Goal: Information Seeking & Learning: Compare options

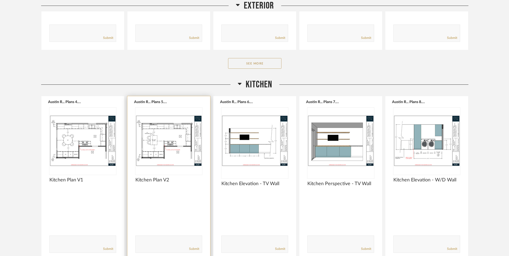
scroll to position [400, 0]
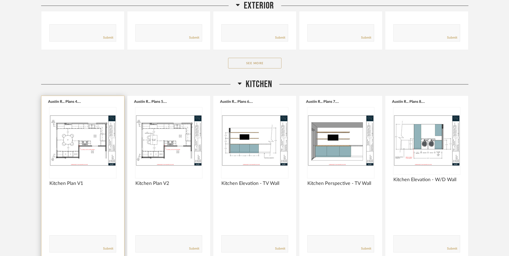
click at [88, 146] on img "0" at bounding box center [82, 141] width 67 height 67
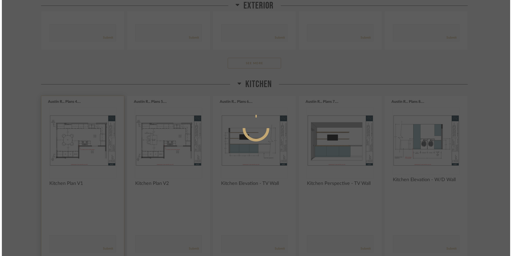
scroll to position [0, 0]
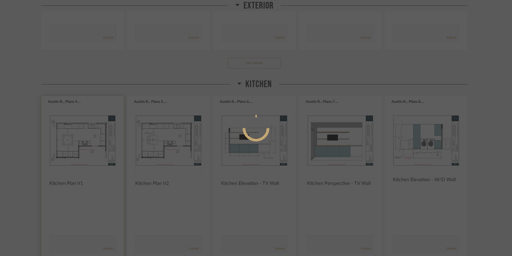
click at [88, 146] on div at bounding box center [256, 128] width 512 height 256
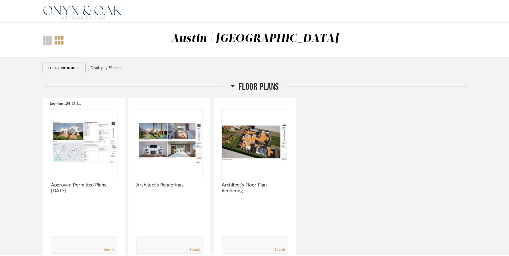
scroll to position [400, 0]
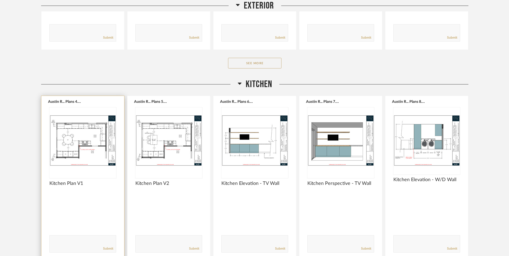
click at [88, 146] on img "0" at bounding box center [82, 141] width 67 height 67
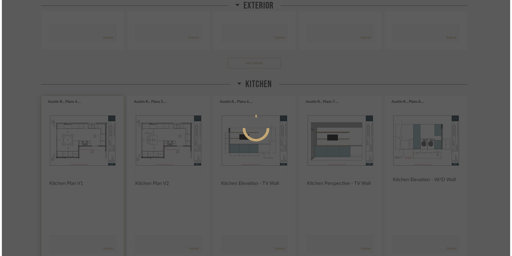
scroll to position [0, 0]
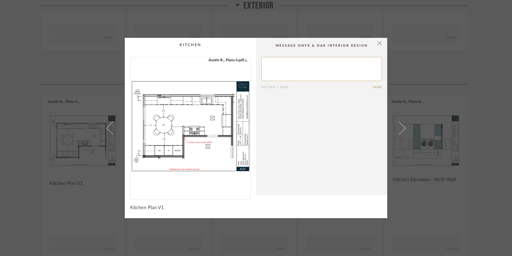
click at [185, 134] on img "0" at bounding box center [190, 126] width 120 height 138
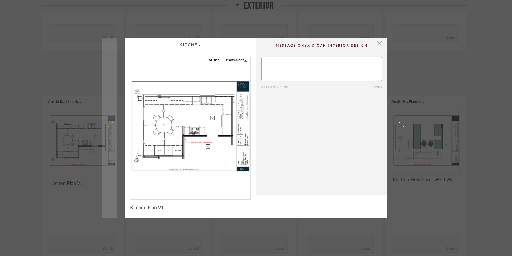
click at [106, 127] on span at bounding box center [112, 128] width 13 height 13
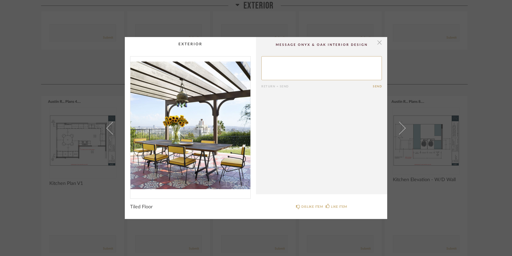
click at [377, 41] on span "button" at bounding box center [379, 42] width 11 height 11
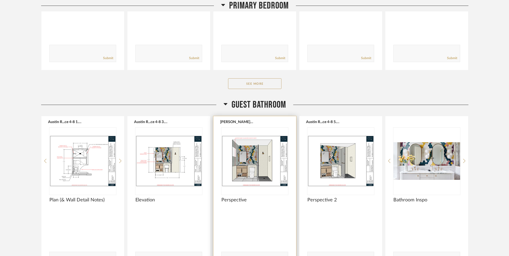
scroll to position [1013, 0]
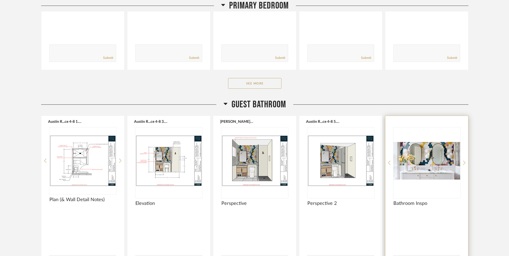
click at [422, 167] on img "0" at bounding box center [426, 161] width 67 height 67
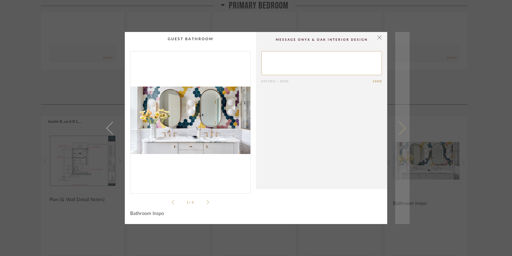
click at [401, 131] on link at bounding box center [402, 128] width 14 height 192
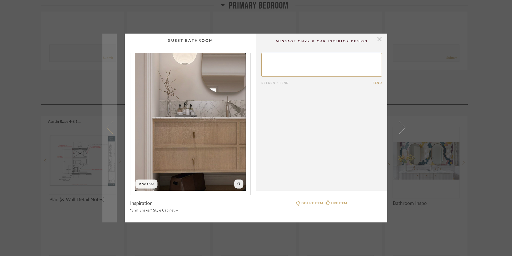
click at [106, 128] on span at bounding box center [112, 128] width 13 height 13
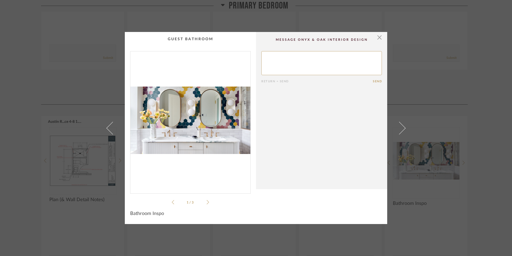
click at [208, 202] on div "1 / 3" at bounding box center [190, 128] width 121 height 154
click at [207, 202] on icon at bounding box center [208, 202] width 2 height 5
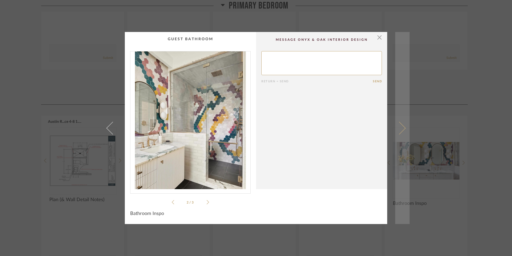
click at [402, 130] on span at bounding box center [399, 128] width 13 height 13
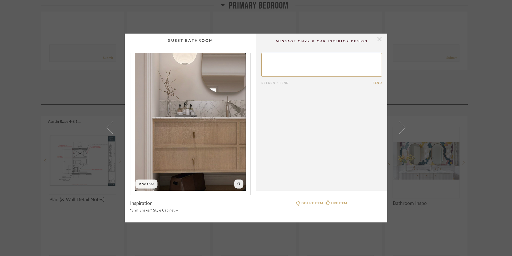
click at [378, 38] on span "button" at bounding box center [379, 39] width 11 height 11
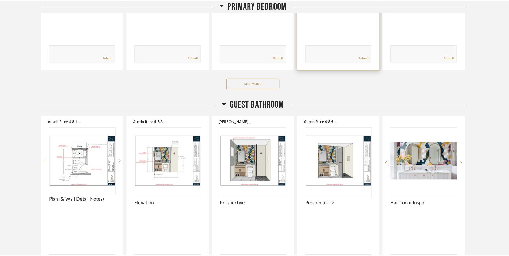
scroll to position [1013, 0]
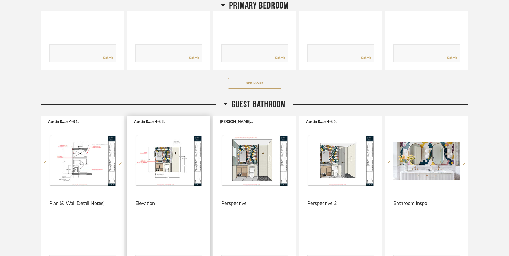
click at [159, 165] on img "0" at bounding box center [168, 161] width 67 height 67
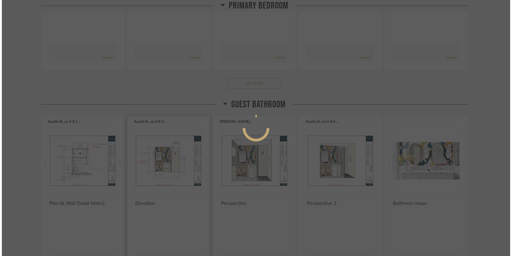
scroll to position [0, 0]
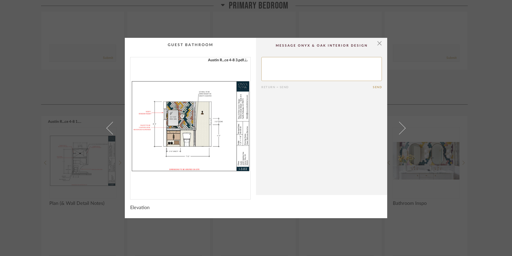
click at [197, 144] on img "0" at bounding box center [190, 126] width 120 height 138
click at [378, 44] on span "button" at bounding box center [379, 43] width 11 height 11
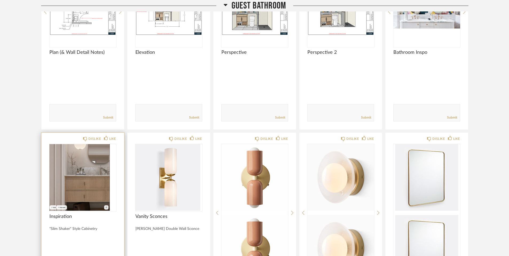
scroll to position [1164, 0]
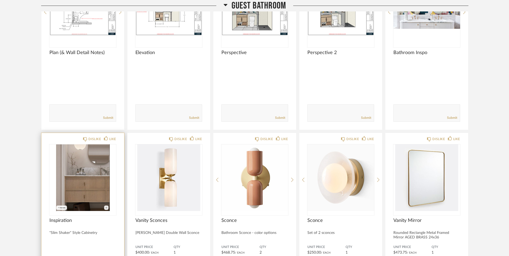
click at [97, 188] on img "0" at bounding box center [82, 178] width 67 height 67
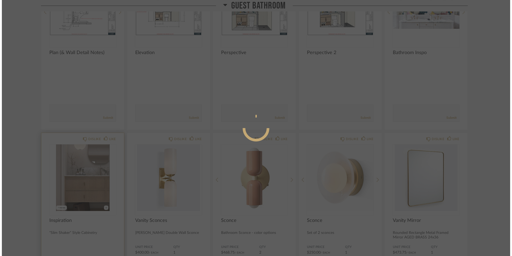
scroll to position [0, 0]
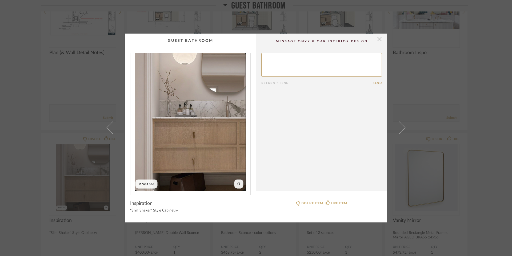
click at [378, 39] on span "button" at bounding box center [379, 39] width 11 height 11
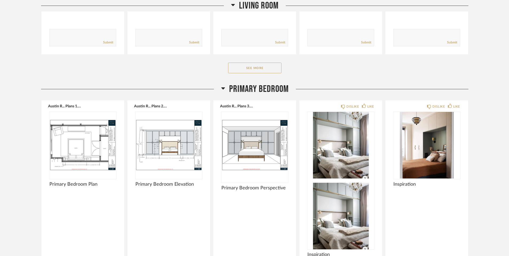
scroll to position [817, 0]
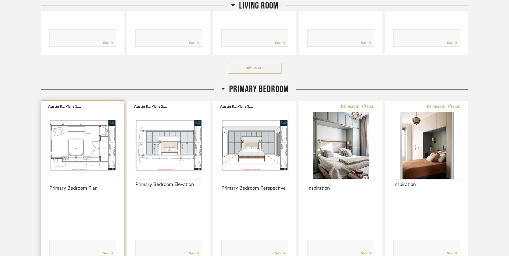
click at [79, 145] on img "0" at bounding box center [82, 145] width 67 height 67
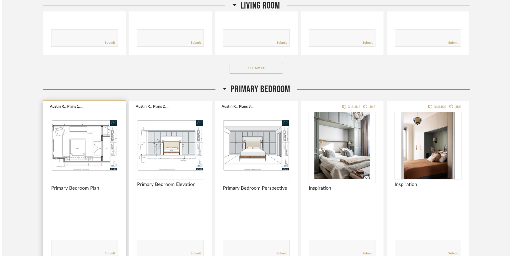
scroll to position [0, 0]
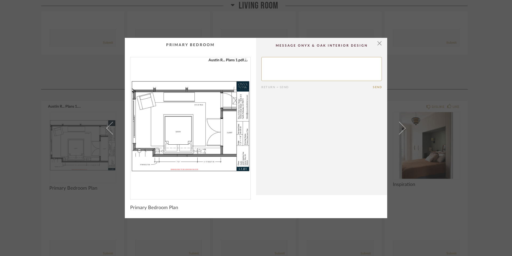
click at [161, 128] on img "0" at bounding box center [190, 126] width 120 height 138
click at [380, 45] on span "button" at bounding box center [379, 43] width 11 height 11
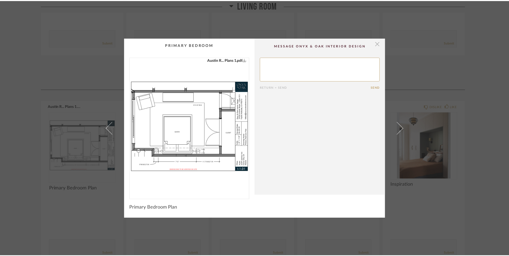
scroll to position [817, 0]
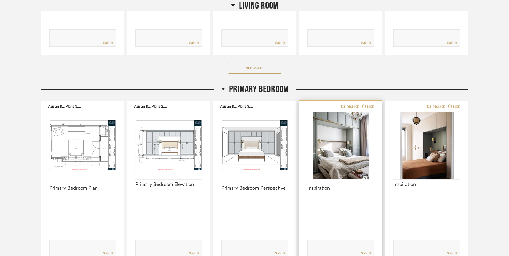
click at [334, 165] on img "0" at bounding box center [340, 145] width 67 height 67
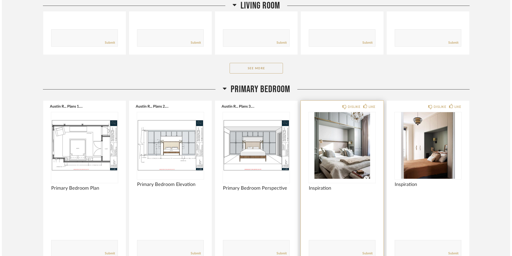
scroll to position [0, 0]
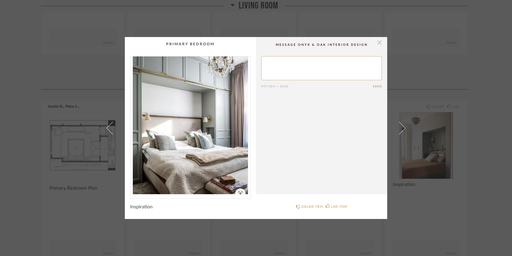
click at [375, 41] on span "button" at bounding box center [379, 42] width 11 height 11
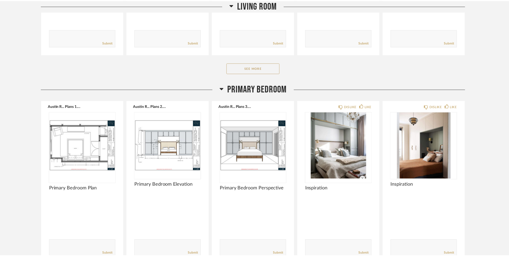
scroll to position [817, 0]
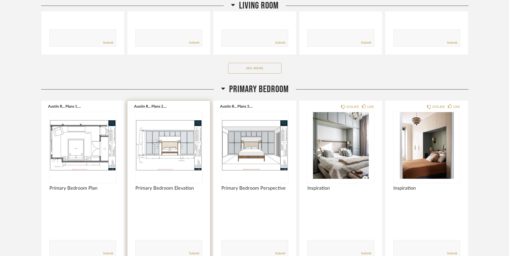
click at [165, 147] on img "0" at bounding box center [168, 145] width 67 height 67
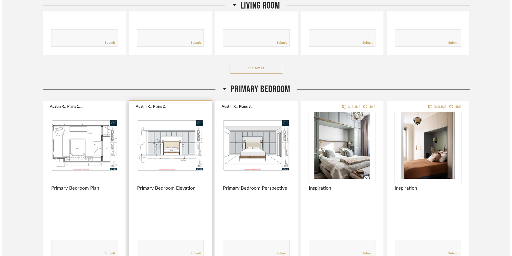
scroll to position [0, 0]
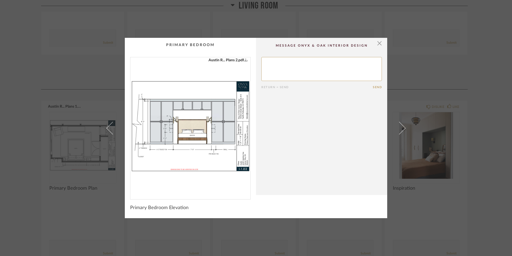
click at [170, 141] on img "0" at bounding box center [190, 126] width 120 height 138
click at [377, 43] on span "button" at bounding box center [379, 43] width 11 height 11
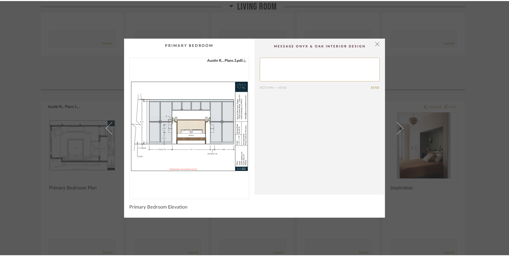
scroll to position [817, 0]
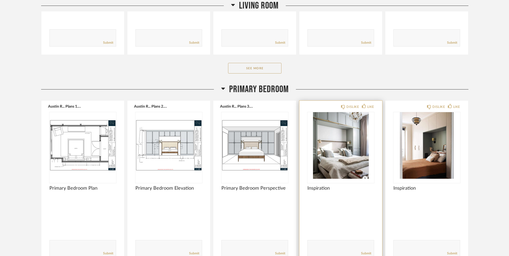
click at [349, 154] on img "0" at bounding box center [340, 145] width 67 height 67
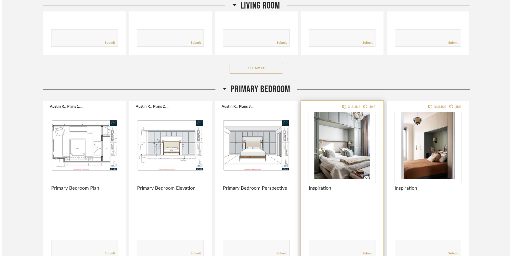
scroll to position [0, 0]
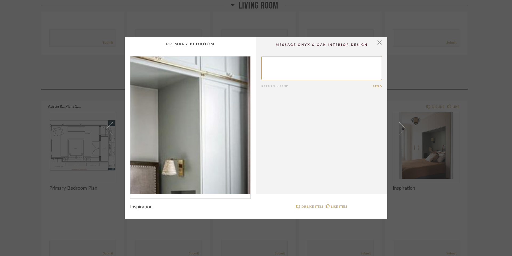
click at [211, 106] on img "0" at bounding box center [190, 126] width 120 height 138
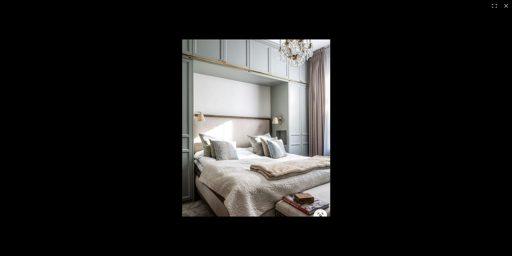
click at [211, 106] on img at bounding box center [256, 127] width 148 height 177
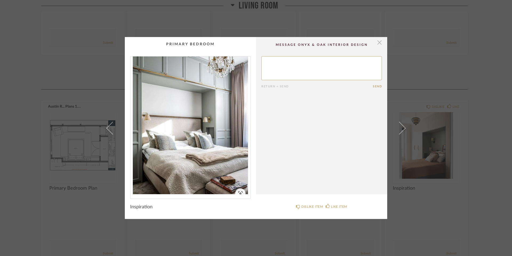
click at [379, 42] on span "button" at bounding box center [379, 42] width 11 height 11
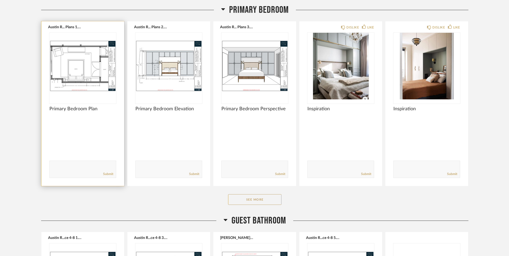
scroll to position [897, 0]
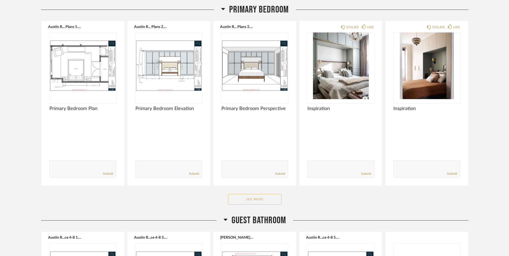
click at [261, 203] on button "See More" at bounding box center [254, 199] width 53 height 11
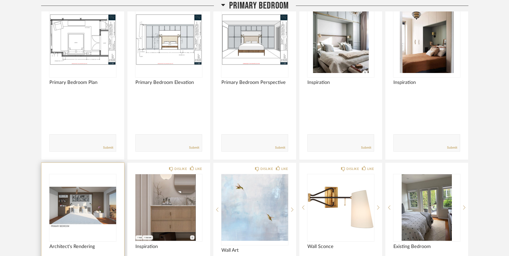
scroll to position [923, 0]
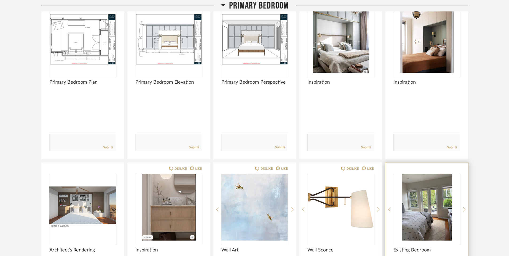
click at [427, 209] on img "0" at bounding box center [426, 207] width 67 height 67
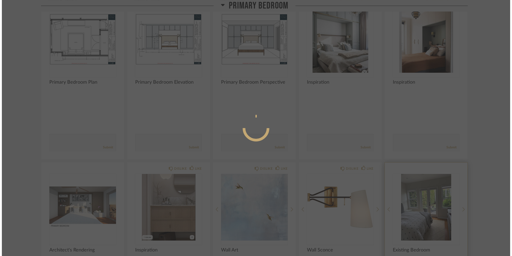
scroll to position [0, 0]
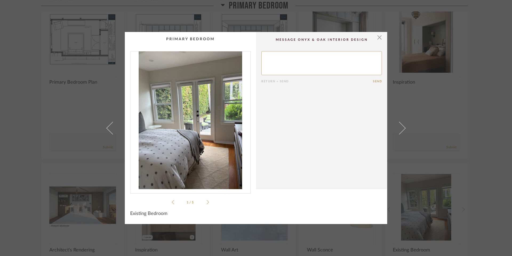
click at [207, 204] on icon at bounding box center [208, 202] width 2 height 5
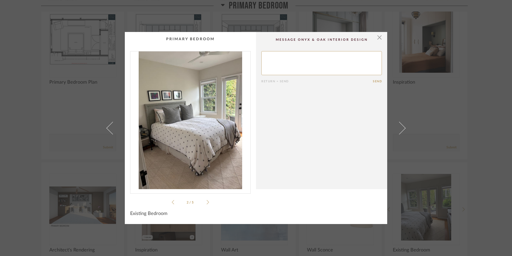
click at [207, 204] on icon at bounding box center [208, 202] width 2 height 5
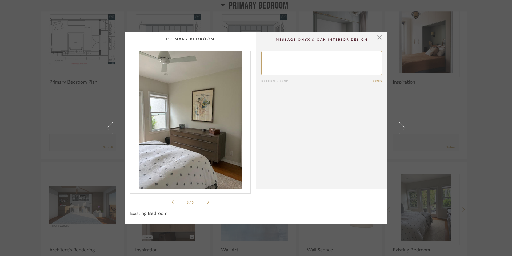
click at [207, 203] on div "3 / 5" at bounding box center [190, 128] width 121 height 154
click at [207, 203] on icon at bounding box center [208, 202] width 2 height 4
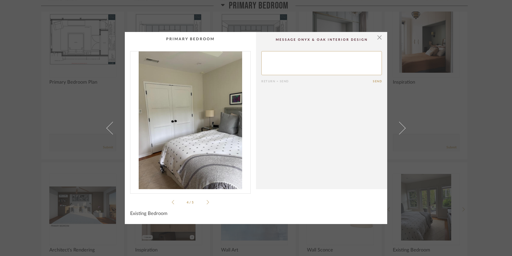
click at [207, 201] on icon at bounding box center [208, 202] width 2 height 5
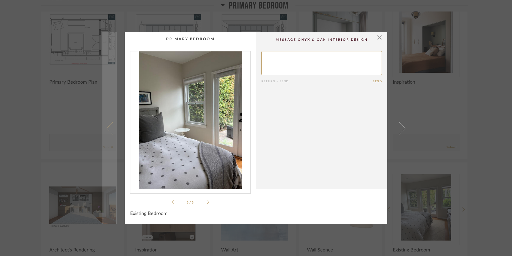
click at [108, 129] on span at bounding box center [112, 128] width 13 height 13
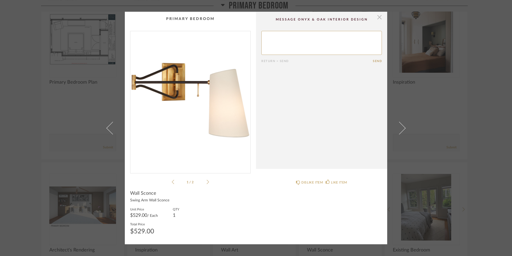
click at [377, 19] on span "button" at bounding box center [379, 17] width 11 height 11
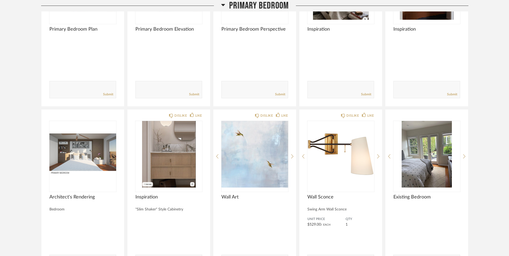
scroll to position [976, 0]
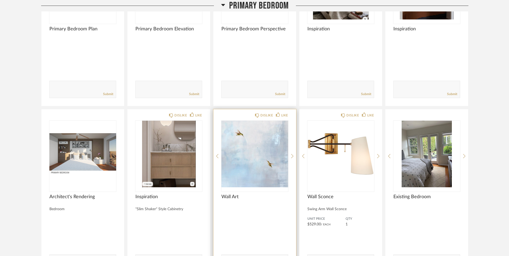
click at [249, 174] on img "0" at bounding box center [254, 154] width 67 height 67
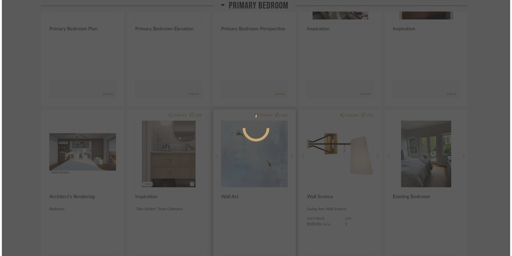
scroll to position [0, 0]
